Goal: Task Accomplishment & Management: Manage account settings

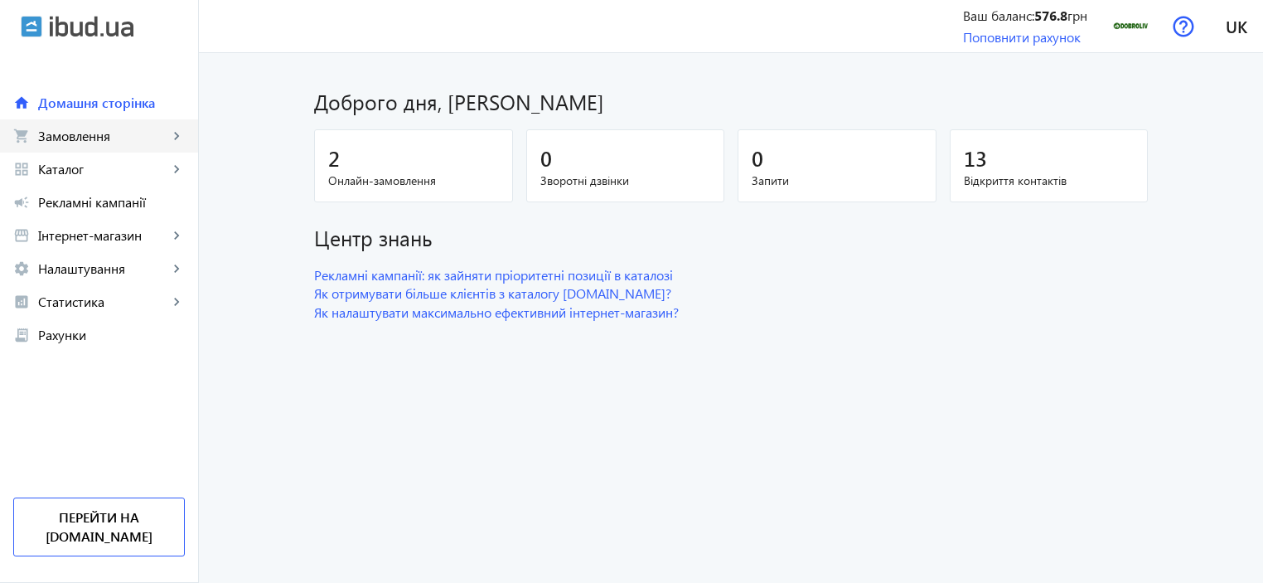
click at [84, 145] on link "shopping_cart Замовлення keyboard_arrow_right" at bounding box center [99, 135] width 198 height 33
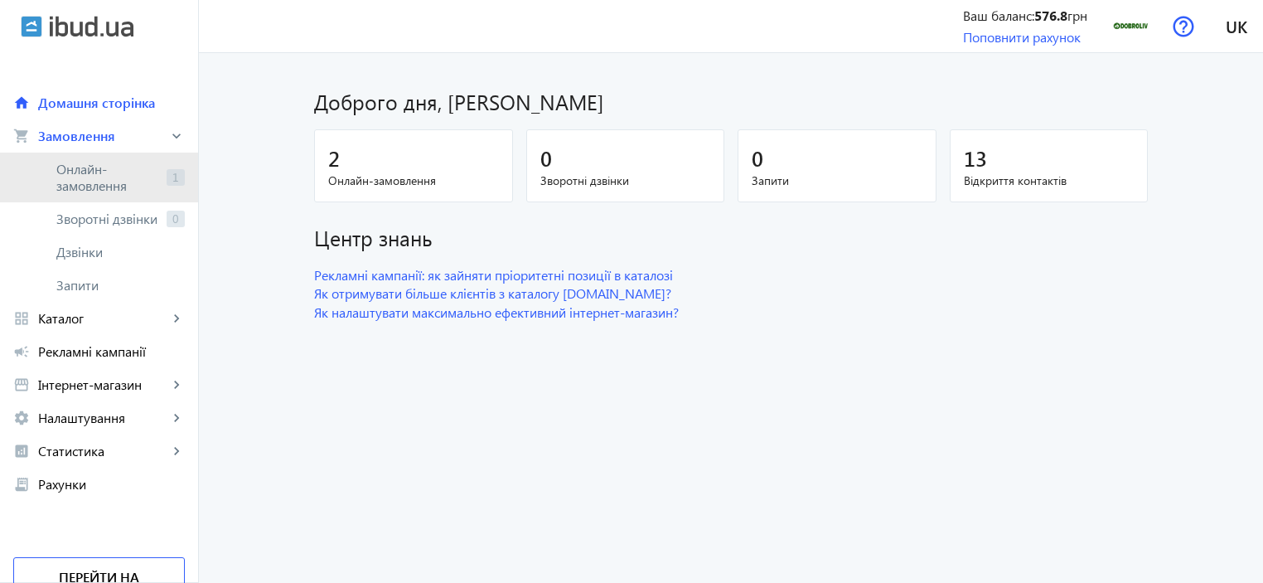
click at [91, 168] on span "Онлайн-замовлення" at bounding box center [108, 177] width 104 height 33
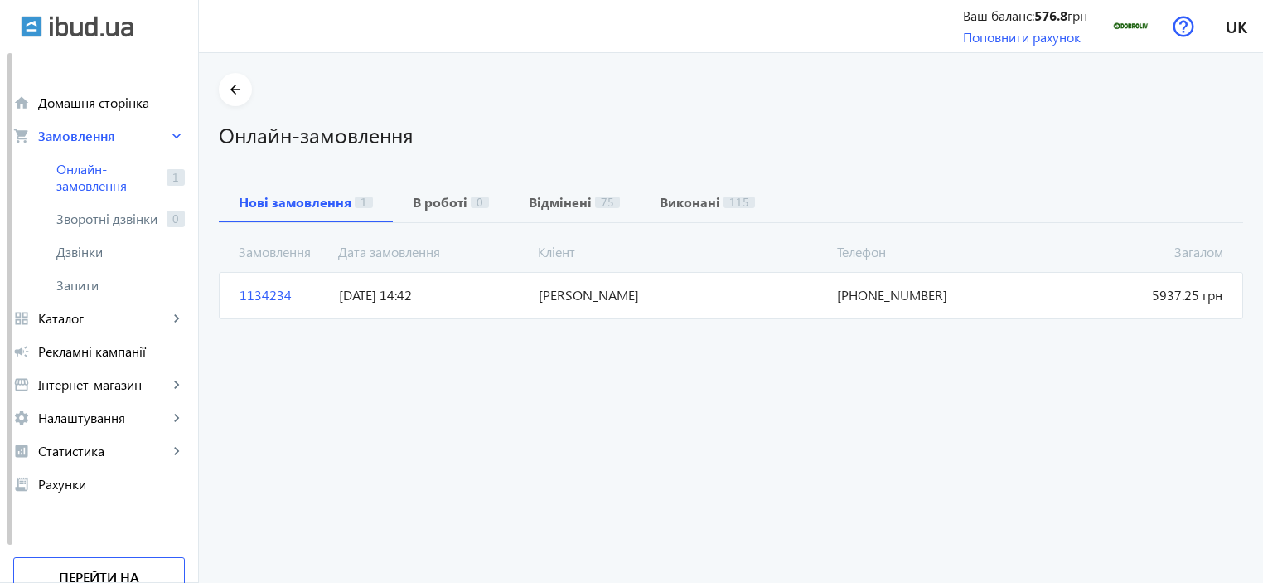
click at [652, 296] on span "[PERSON_NAME]" at bounding box center [681, 295] width 299 height 18
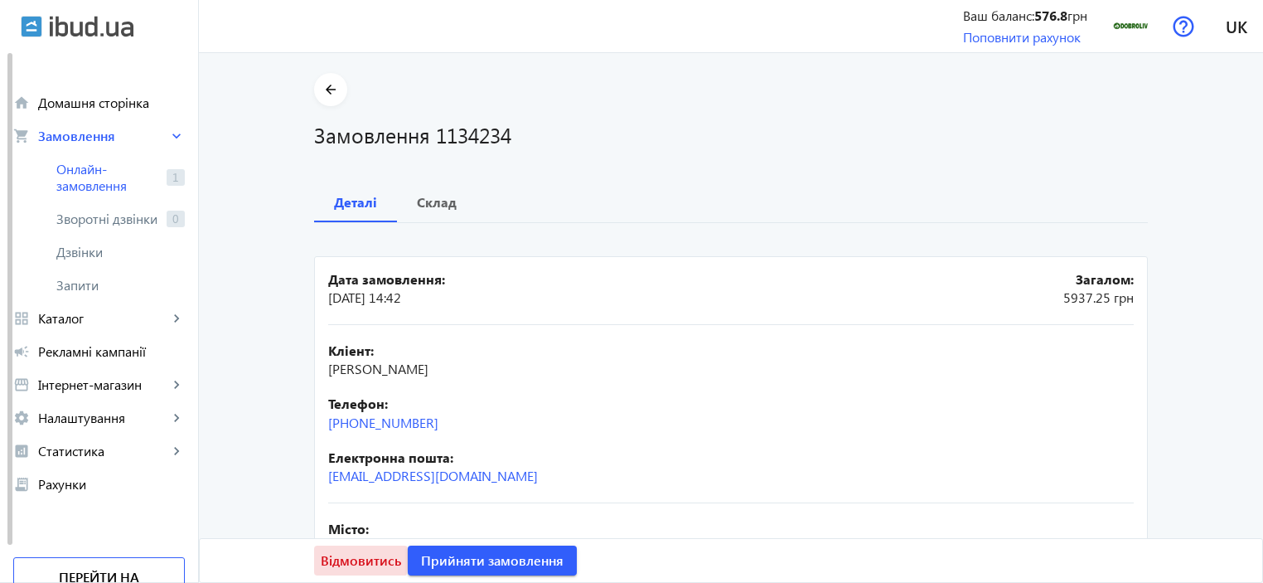
click at [352, 560] on span "Відмовитись" at bounding box center [361, 560] width 80 height 18
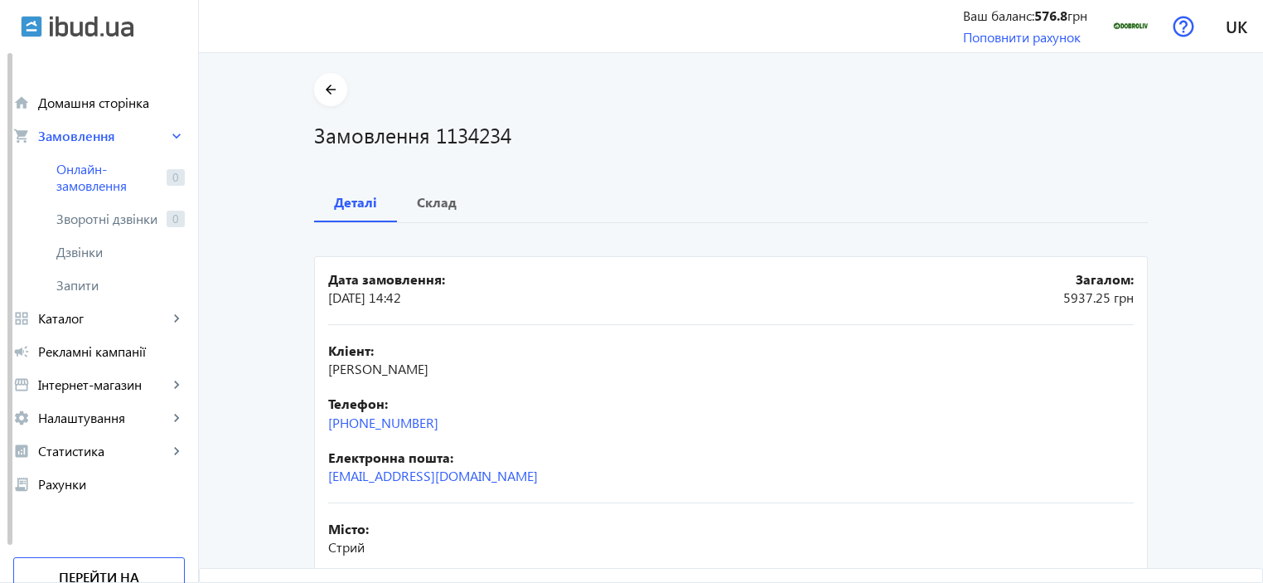
scroll to position [83, 0]
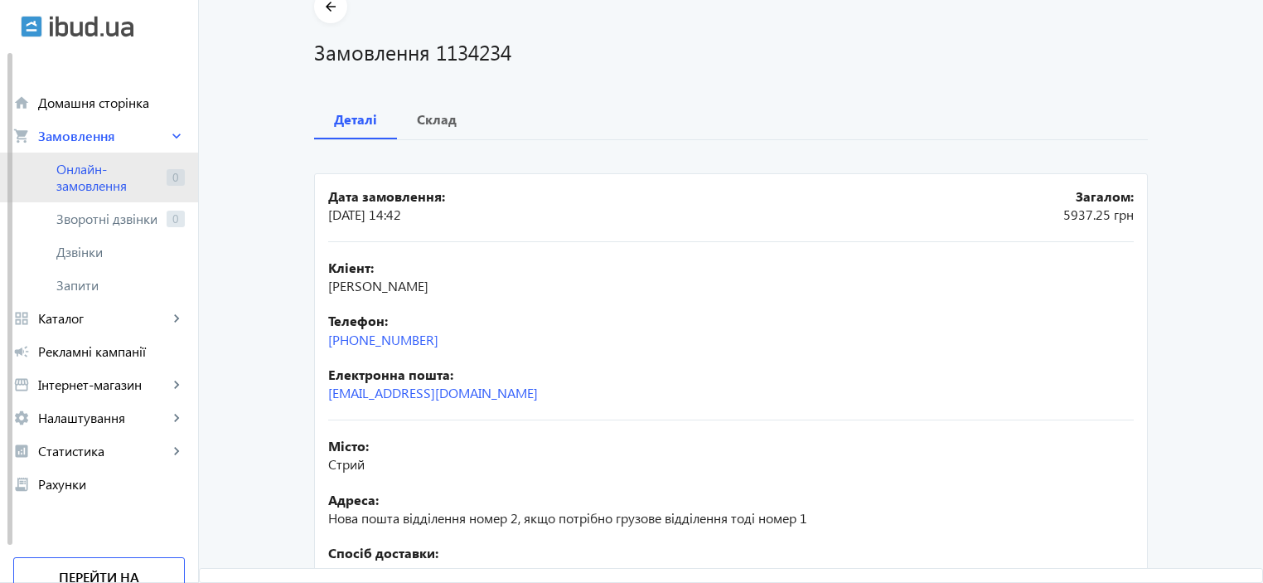
click at [93, 185] on span "Онлайн-замовлення" at bounding box center [108, 177] width 104 height 33
